Goal: Register for event/course

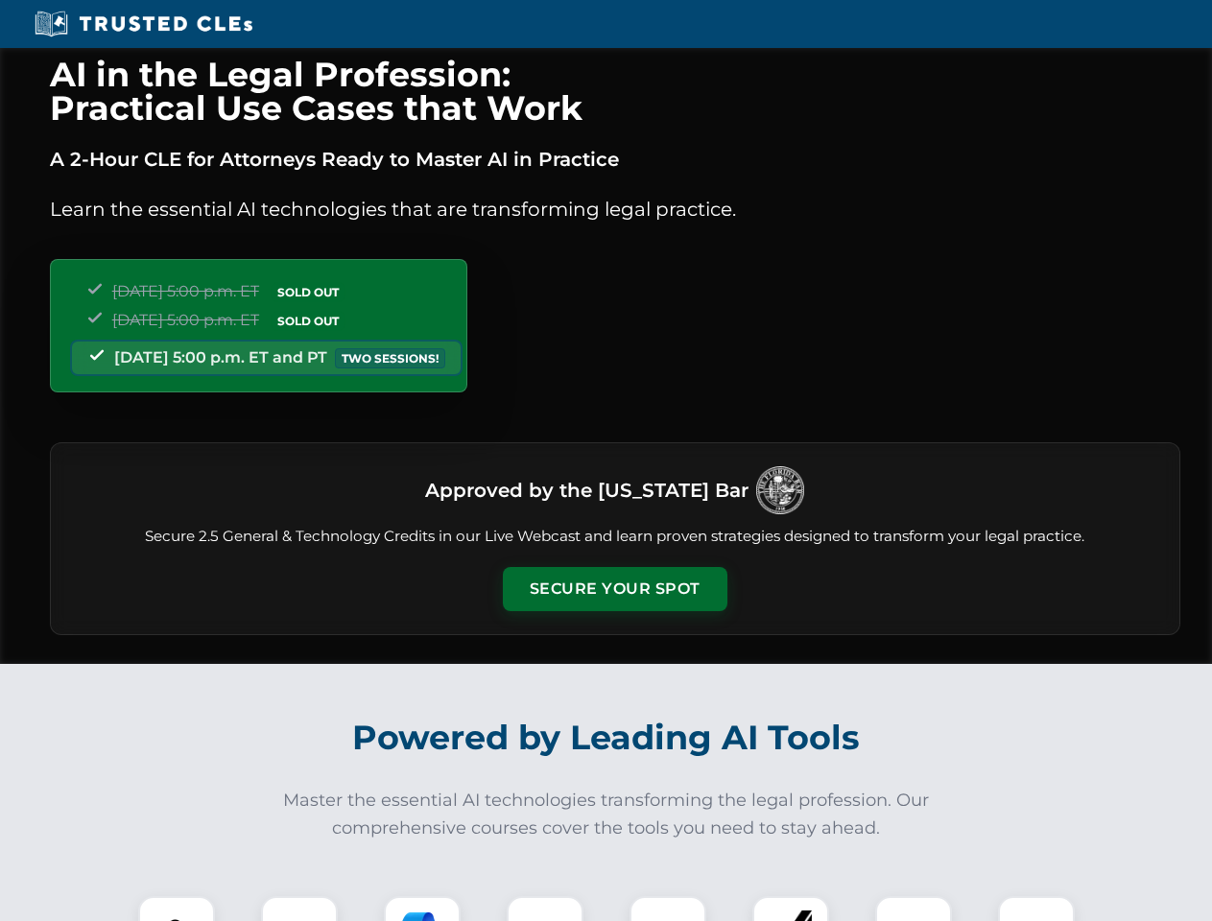
click at [614, 589] on button "Secure Your Spot" at bounding box center [615, 589] width 225 height 44
click at [177, 909] on img at bounding box center [177, 935] width 56 height 56
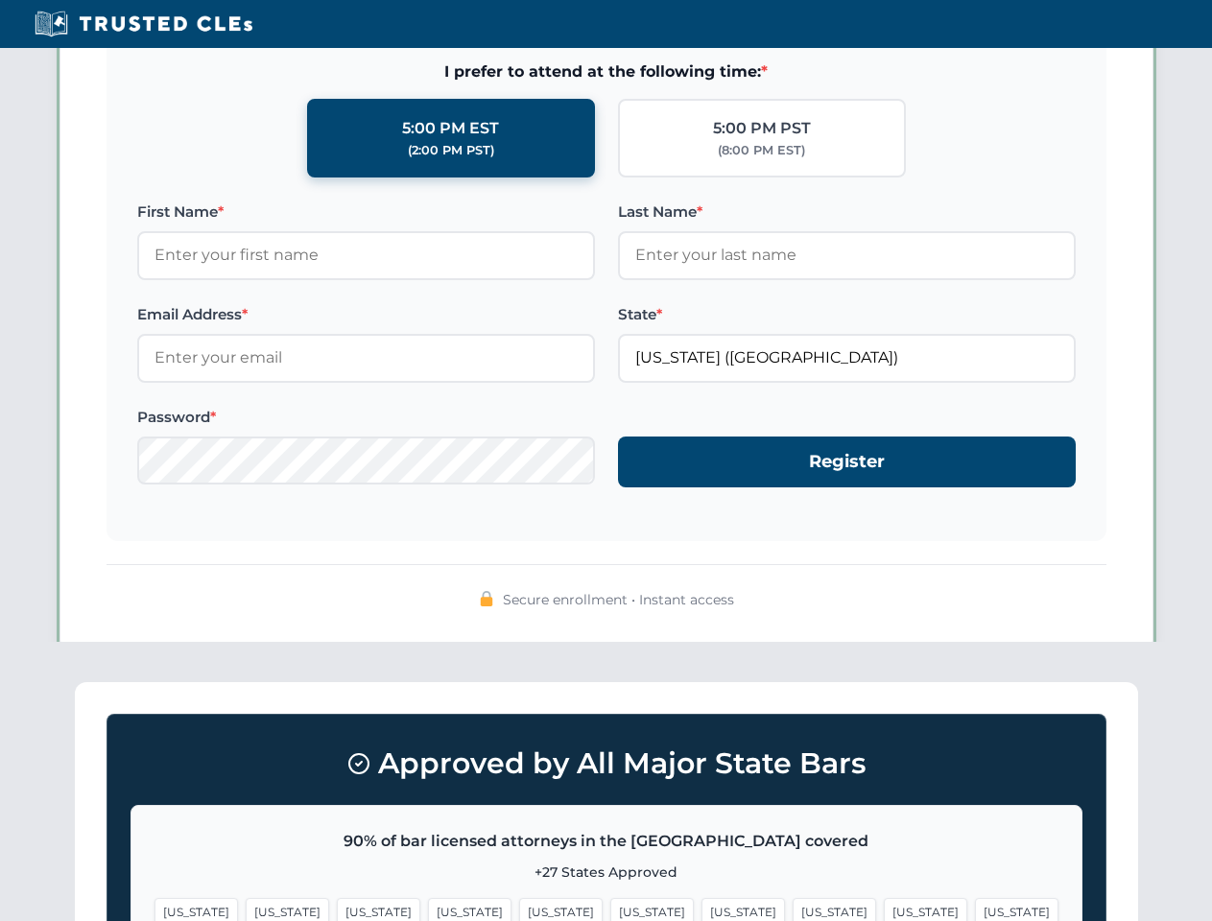
click at [701, 909] on span "[US_STATE]" at bounding box center [742, 912] width 83 height 28
click at [884, 909] on span "[US_STATE]" at bounding box center [925, 912] width 83 height 28
